Goal: Check status: Check status

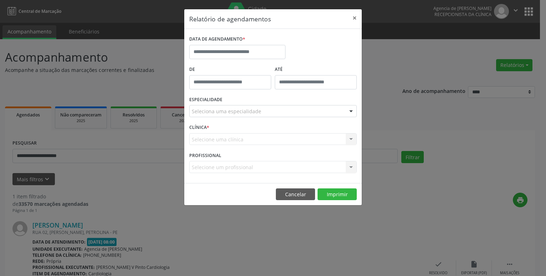
select select "*"
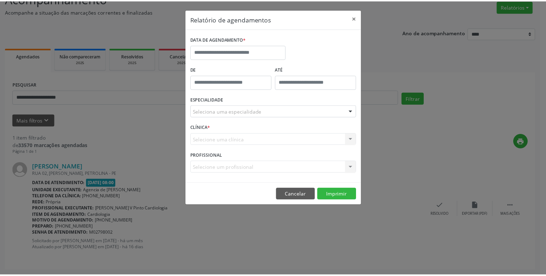
scroll to position [59, 0]
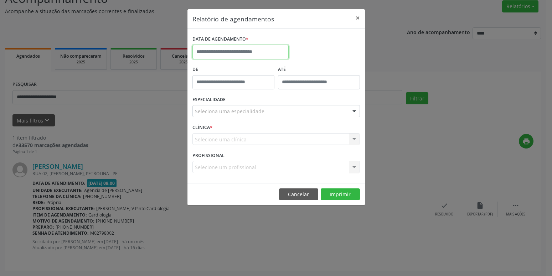
click at [250, 50] on input "text" at bounding box center [241, 52] width 96 height 14
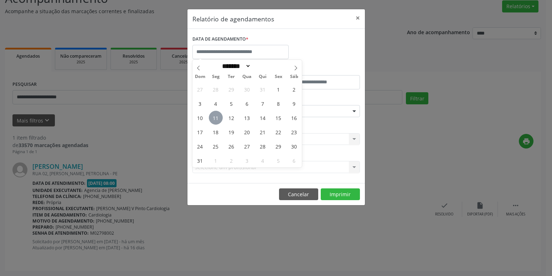
click at [218, 117] on span "11" at bounding box center [216, 118] width 14 height 14
type input "**********"
click at [218, 117] on span "11" at bounding box center [216, 118] width 14 height 14
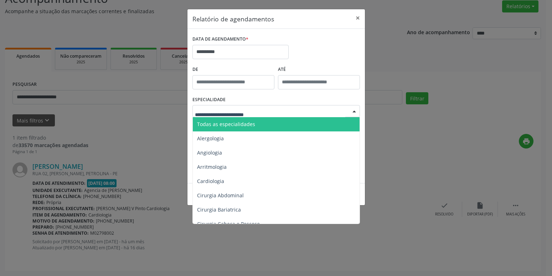
click at [231, 127] on span "Todas as especialidades" at bounding box center [226, 124] width 58 height 7
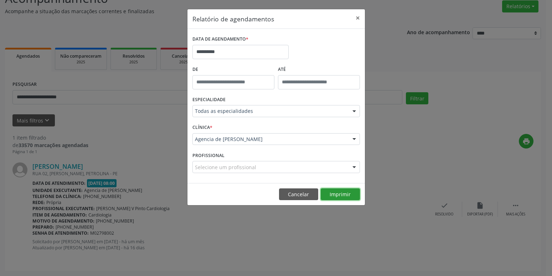
click at [347, 194] on button "Imprimir" at bounding box center [340, 195] width 39 height 12
click at [358, 18] on button "×" at bounding box center [358, 17] width 14 height 17
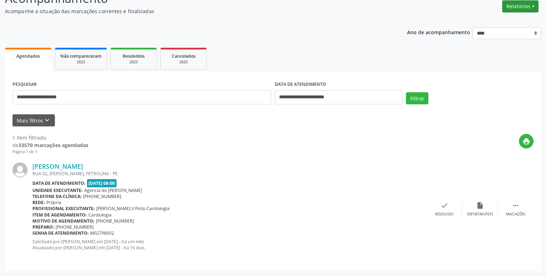
click at [523, 6] on button "Relatórios" at bounding box center [521, 6] width 36 height 12
click at [497, 24] on link "Agendamentos" at bounding box center [501, 22] width 77 height 10
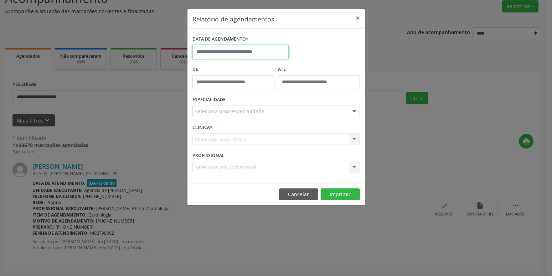
click at [272, 59] on input "text" at bounding box center [241, 52] width 96 height 14
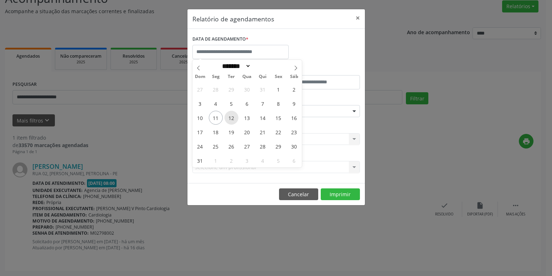
click at [233, 119] on span "12" at bounding box center [232, 118] width 14 height 14
type input "**********"
click at [233, 119] on span "12" at bounding box center [232, 118] width 14 height 14
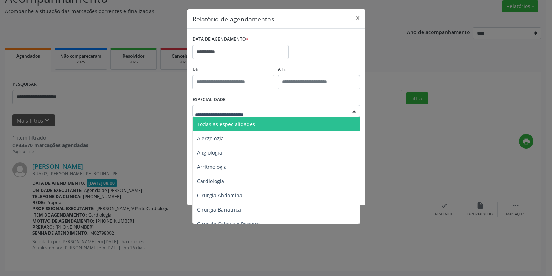
click at [248, 122] on span "Todas as especialidades" at bounding box center [226, 124] width 58 height 7
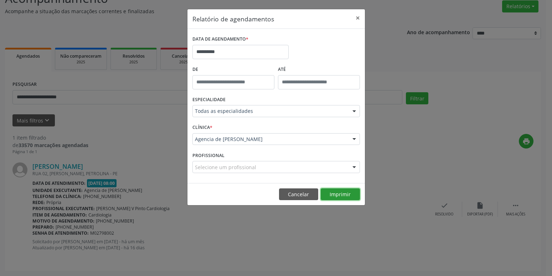
click at [351, 191] on button "Imprimir" at bounding box center [340, 195] width 39 height 12
click at [357, 20] on button "×" at bounding box center [358, 17] width 14 height 17
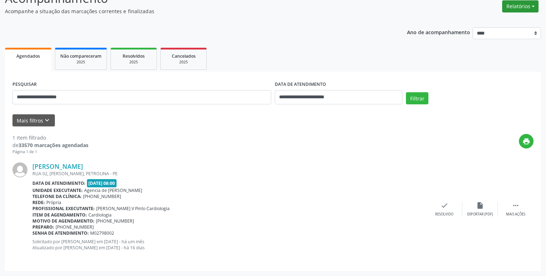
click at [514, 8] on button "Relatórios" at bounding box center [521, 6] width 36 height 12
